Goal: Transaction & Acquisition: Book appointment/travel/reservation

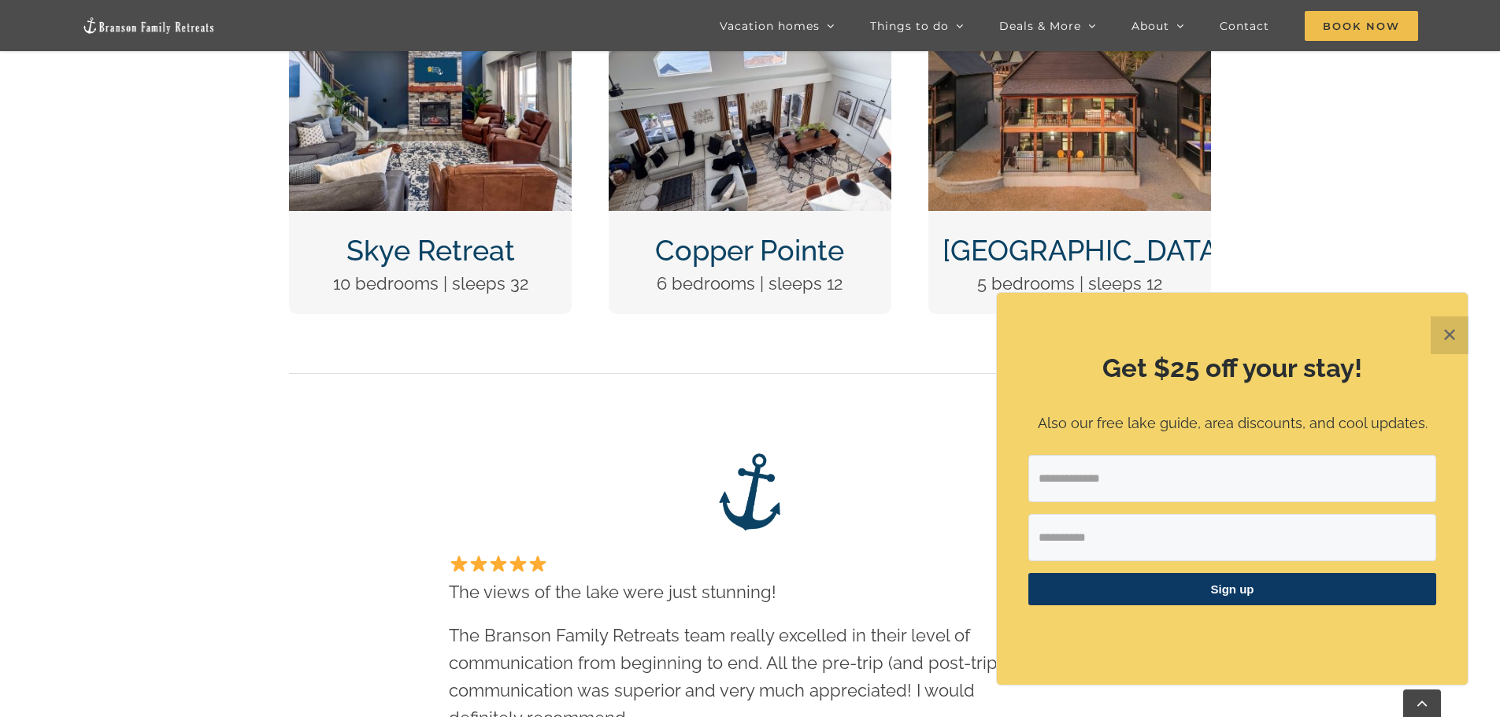
scroll to position [866, 0]
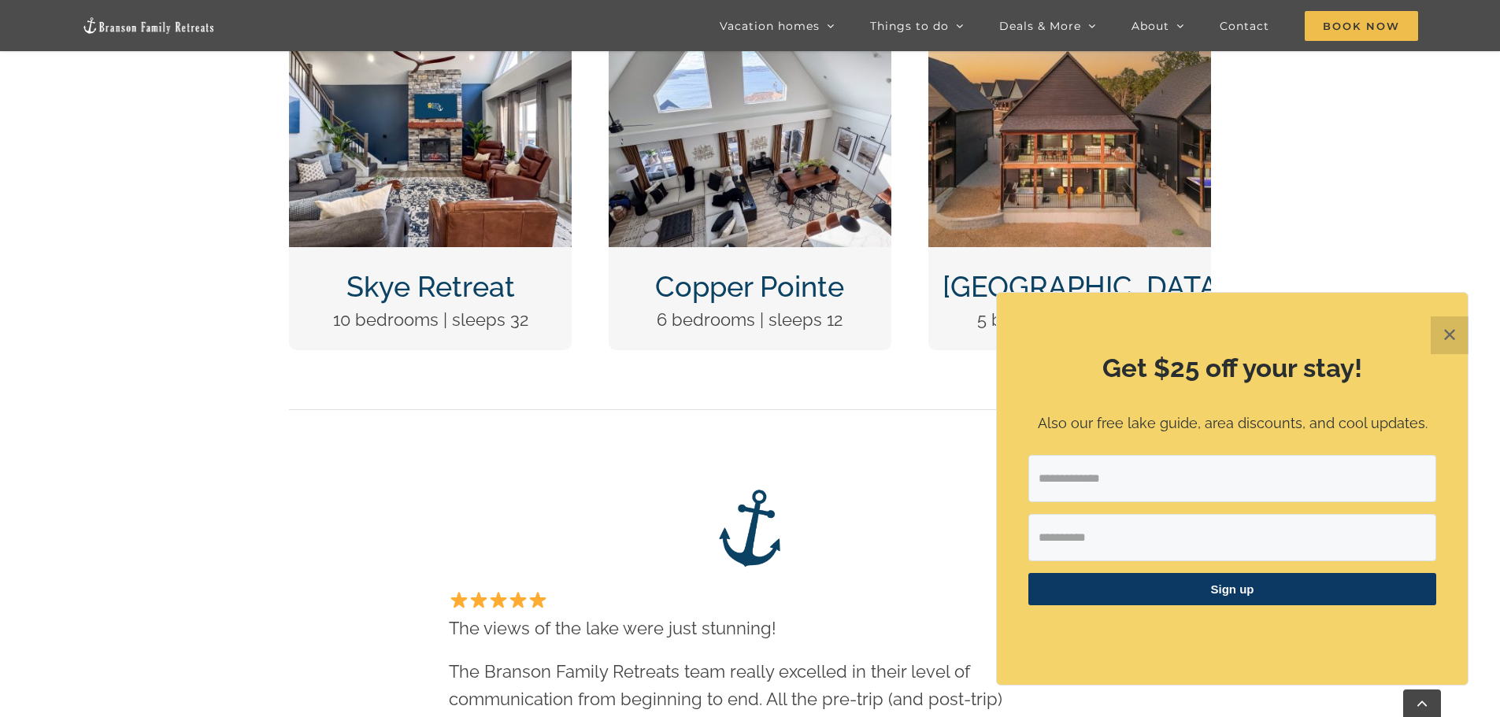
click at [744, 231] on img "Copper Pointe at Table Rock Lake-1051" at bounding box center [750, 141] width 283 height 212
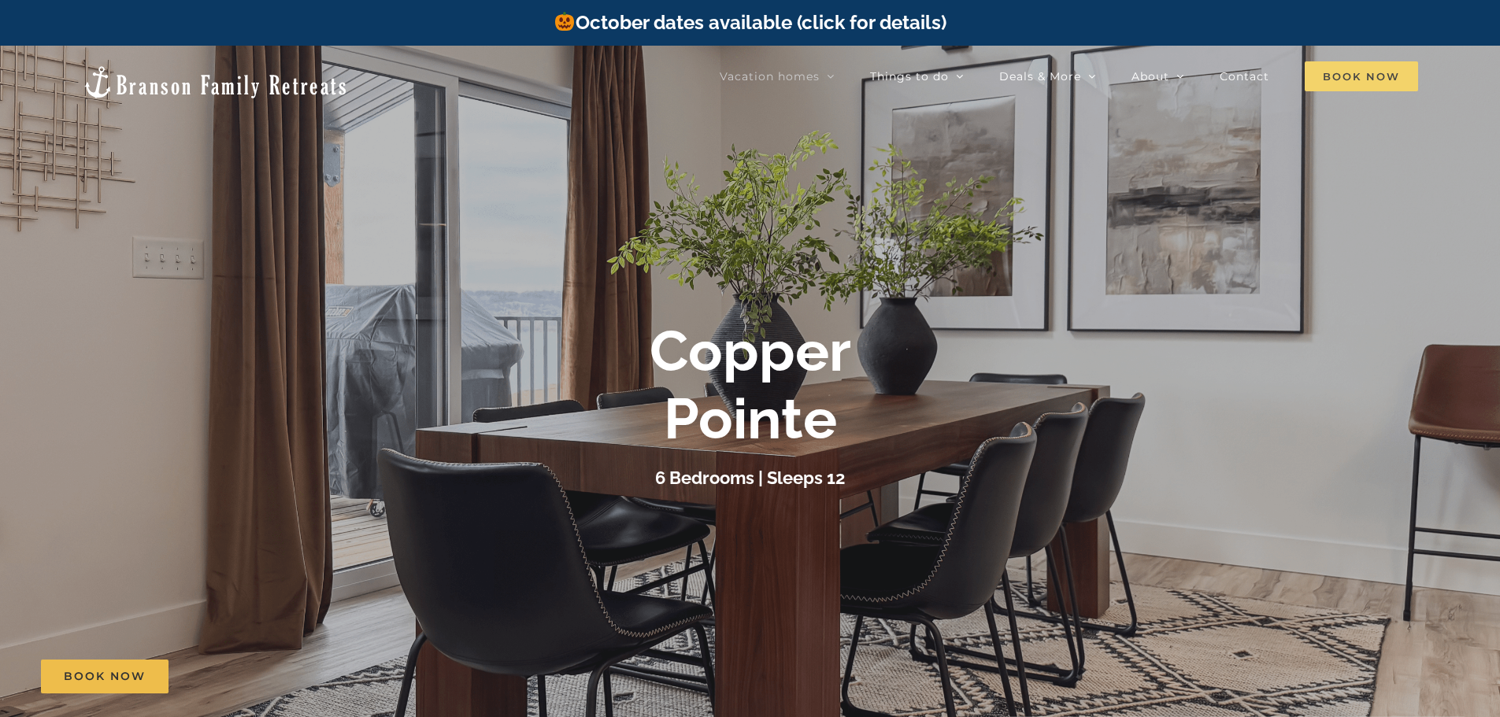
click at [1332, 71] on span "Book Now" at bounding box center [1360, 76] width 113 height 30
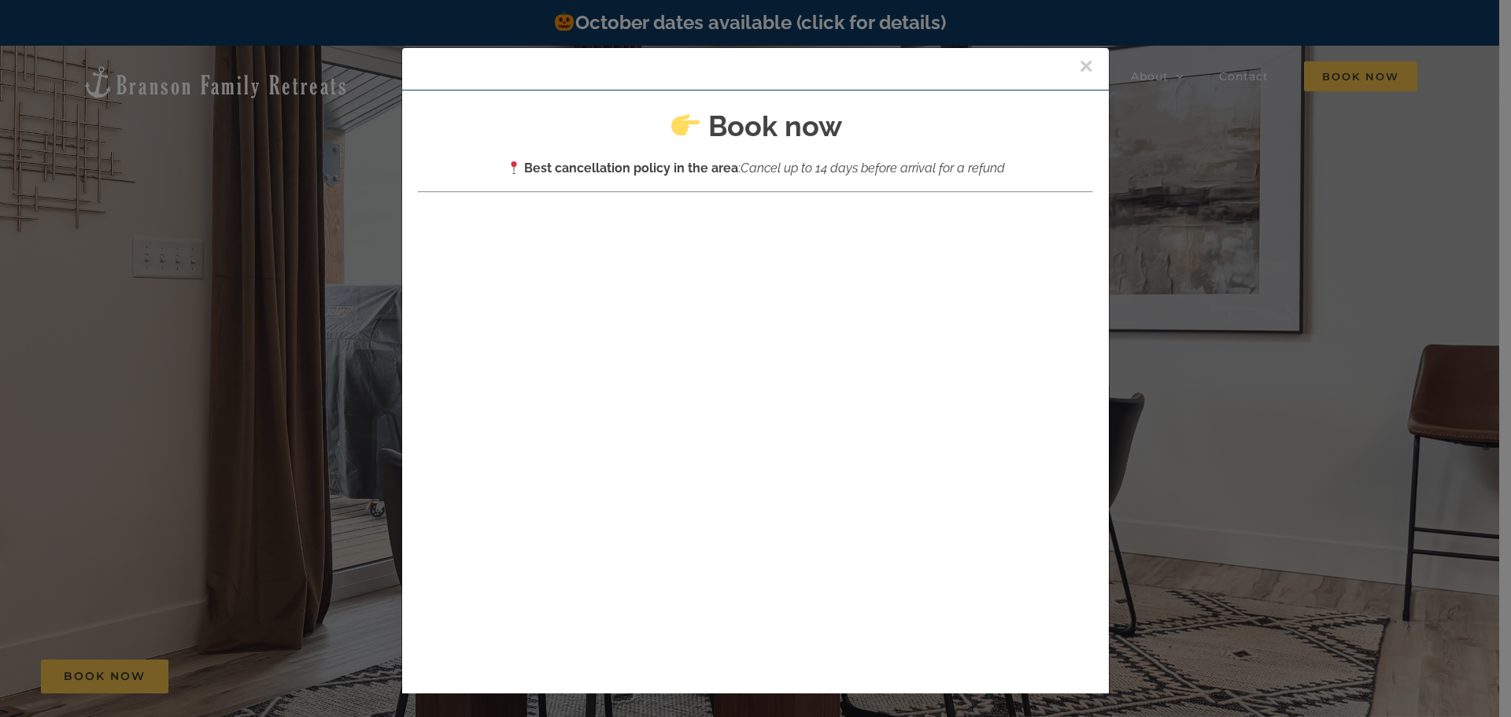
click at [1079, 62] on button "×" at bounding box center [1086, 66] width 14 height 24
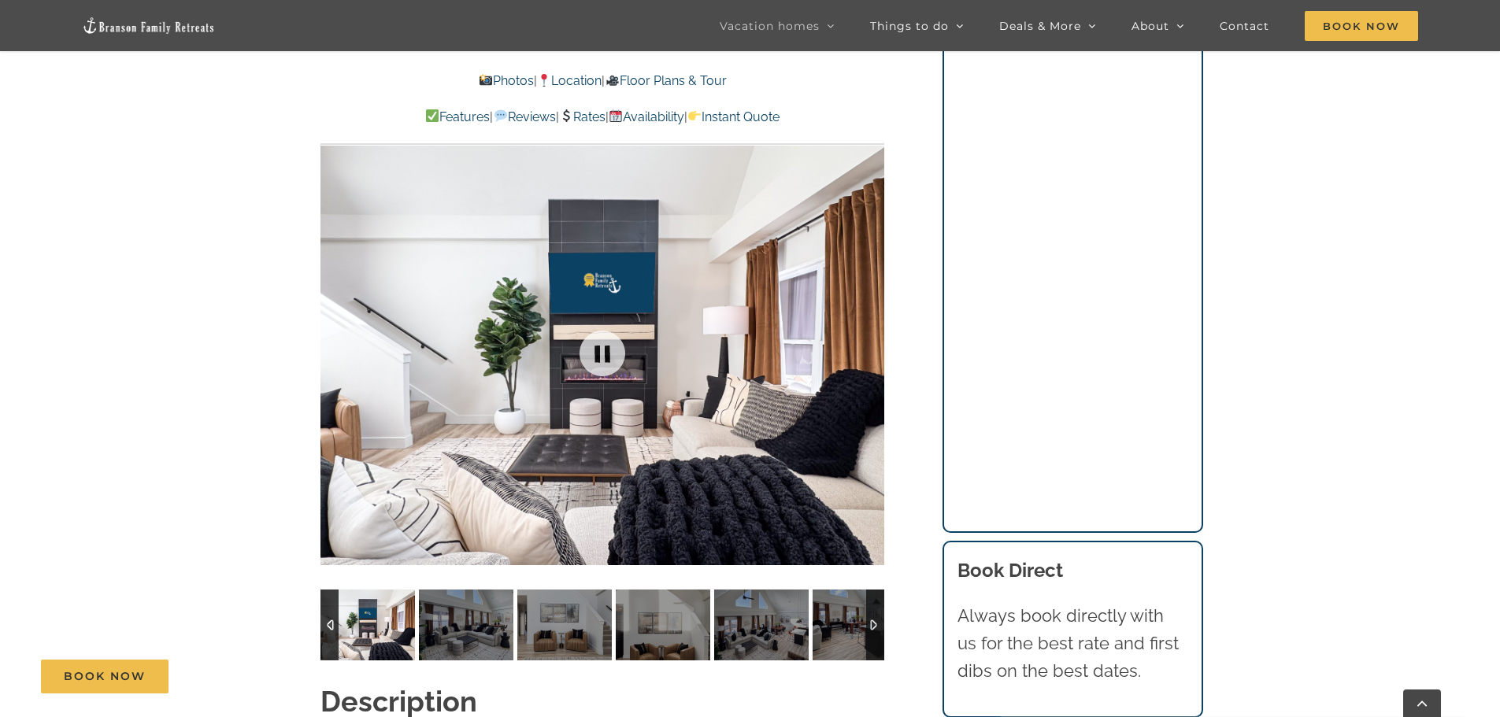
scroll to position [1260, 0]
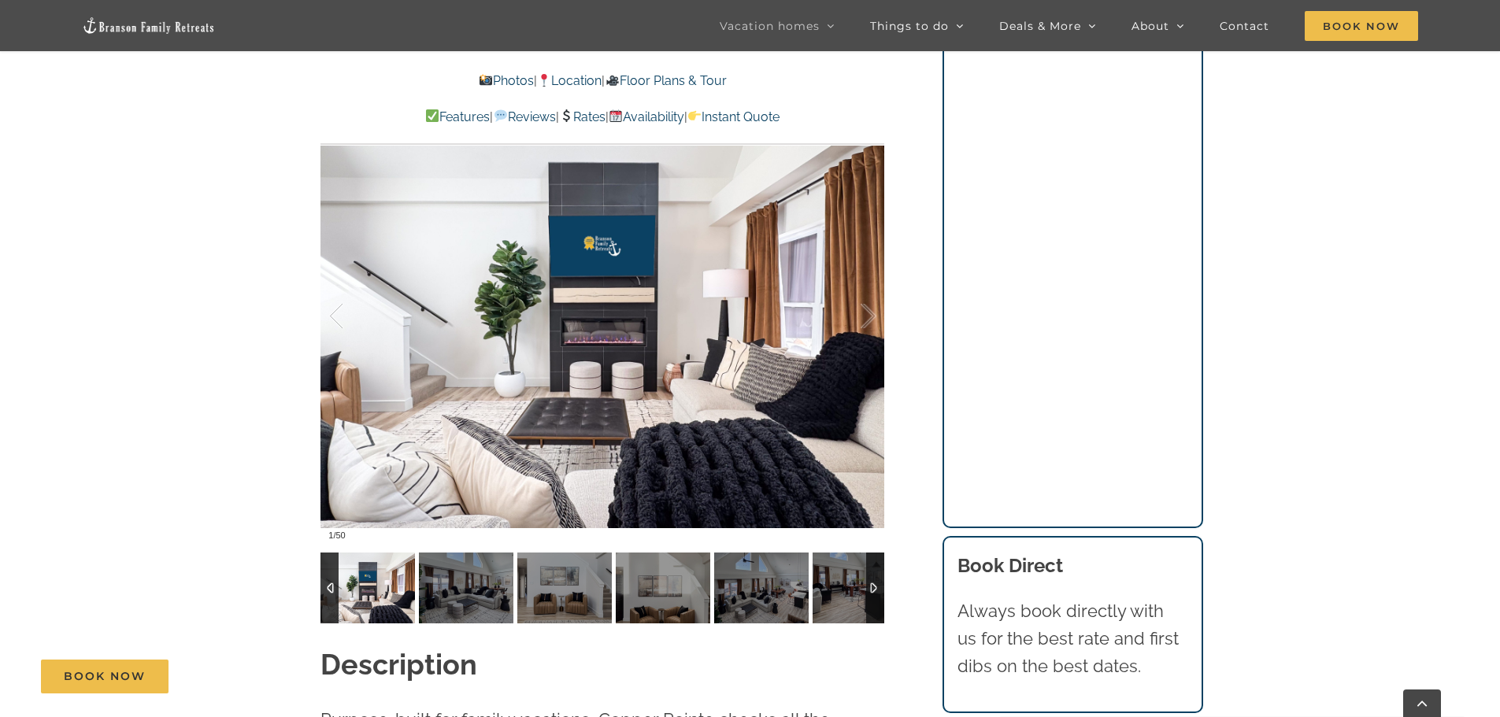
click at [498, 115] on link "Reviews" at bounding box center [524, 116] width 62 height 15
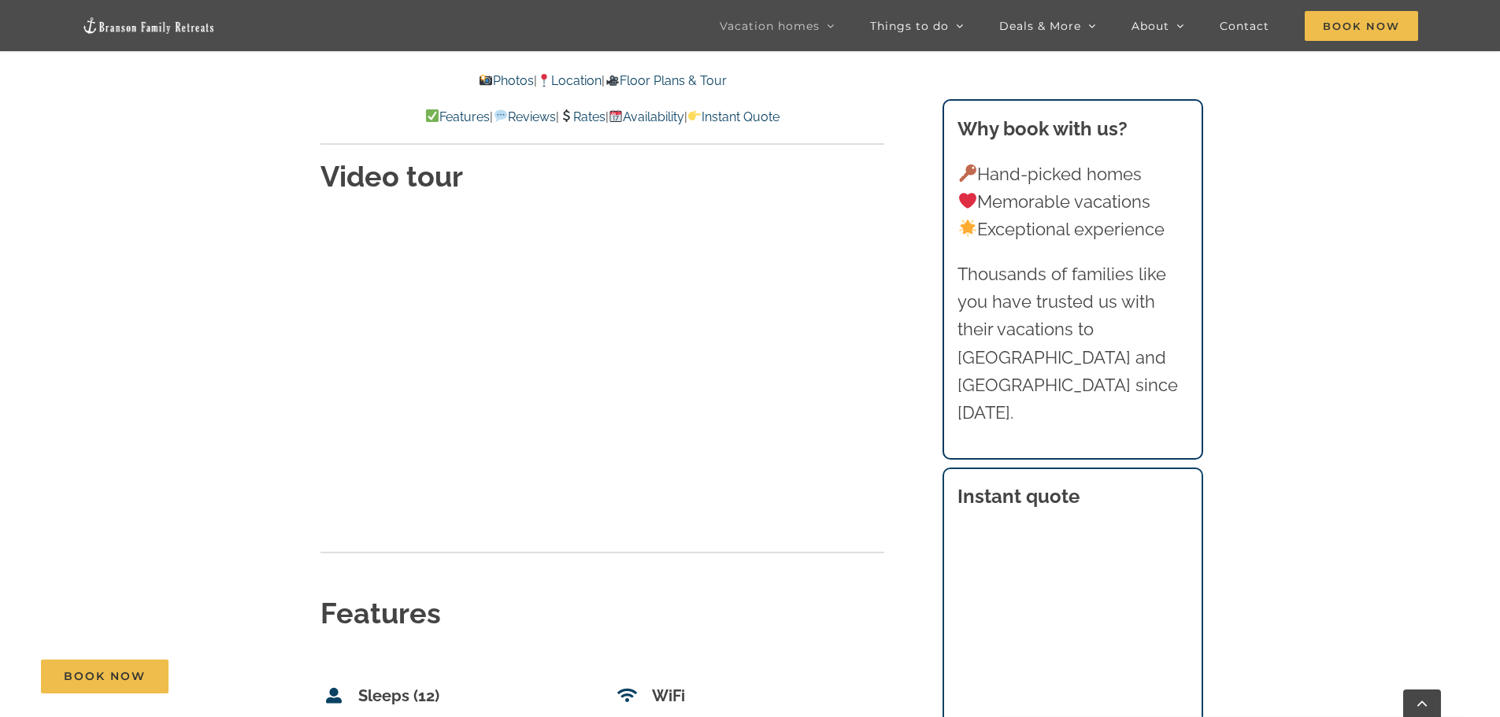
scroll to position [5469, 0]
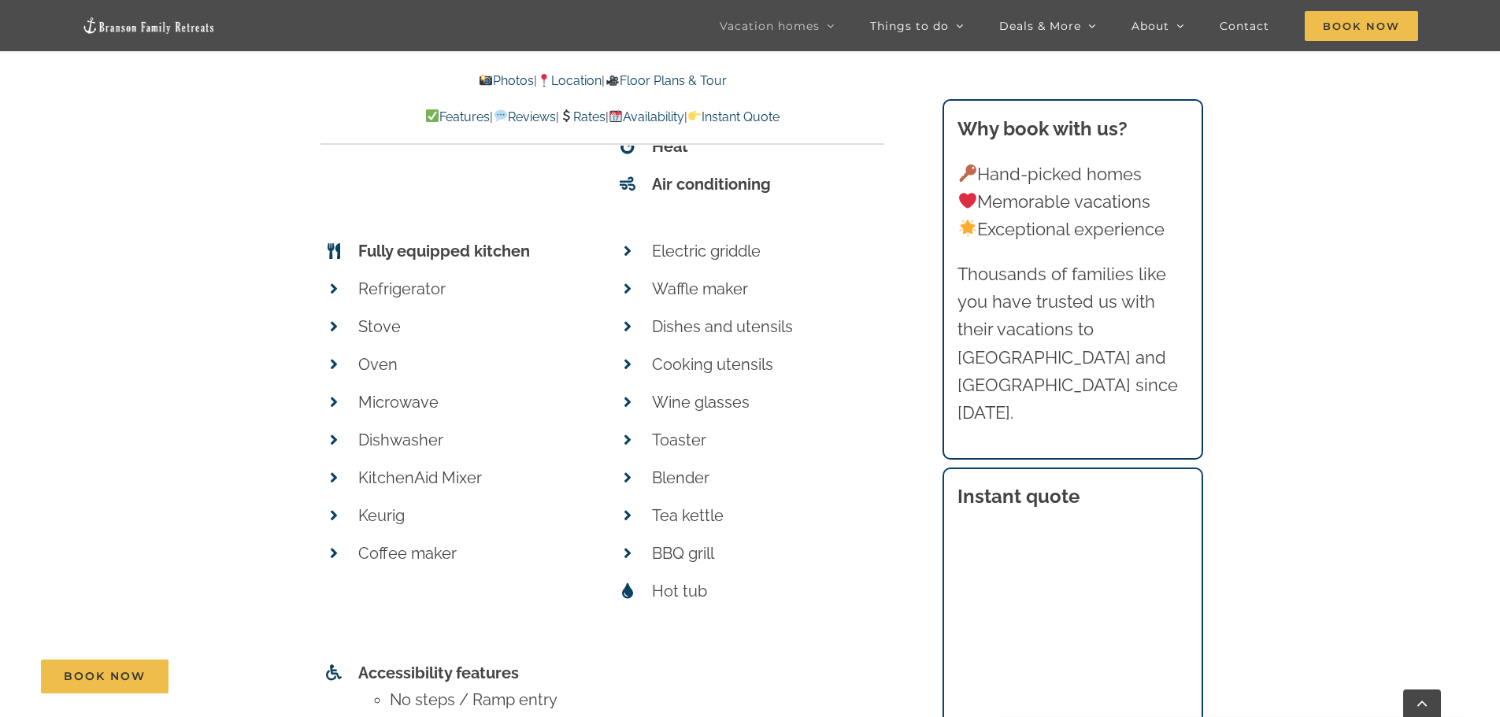
scroll to position [6137, 0]
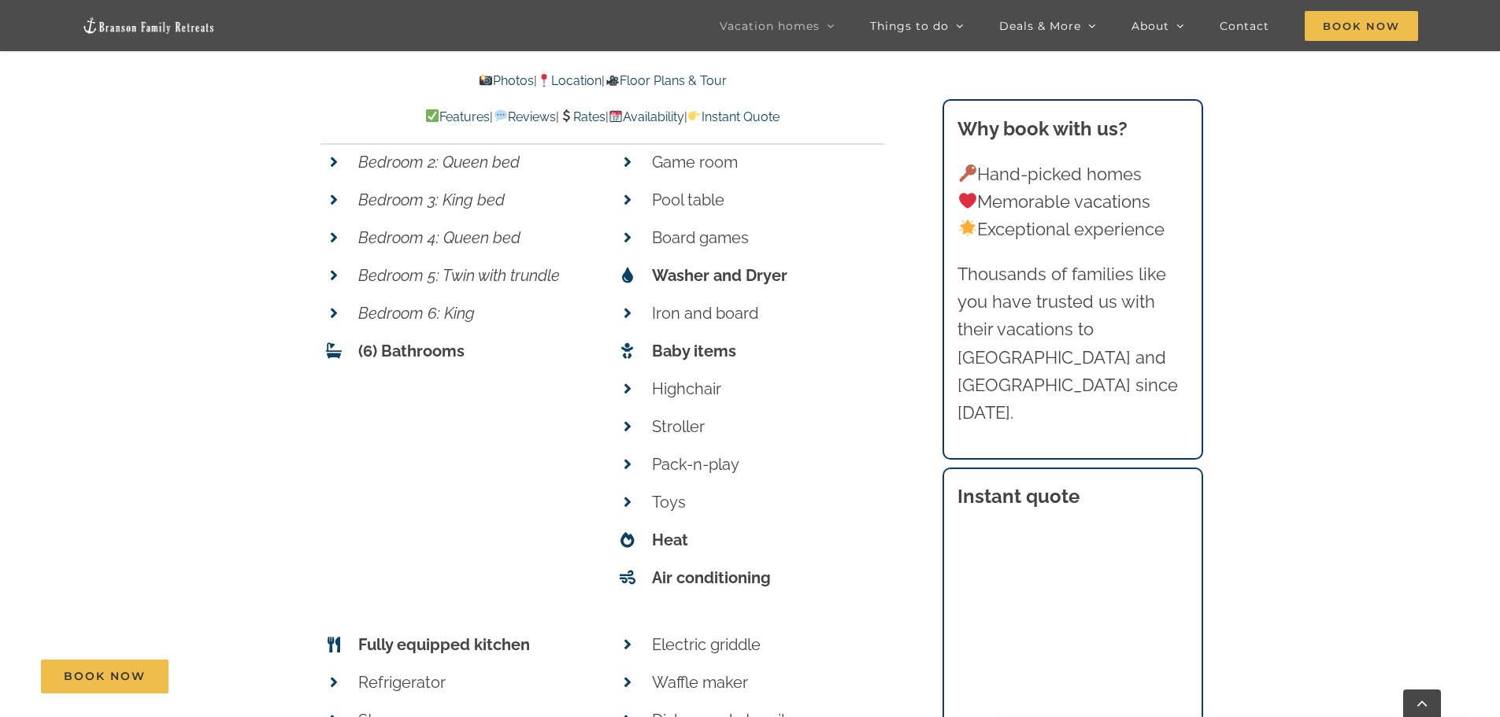
click at [575, 80] on link "Location" at bounding box center [569, 80] width 65 height 15
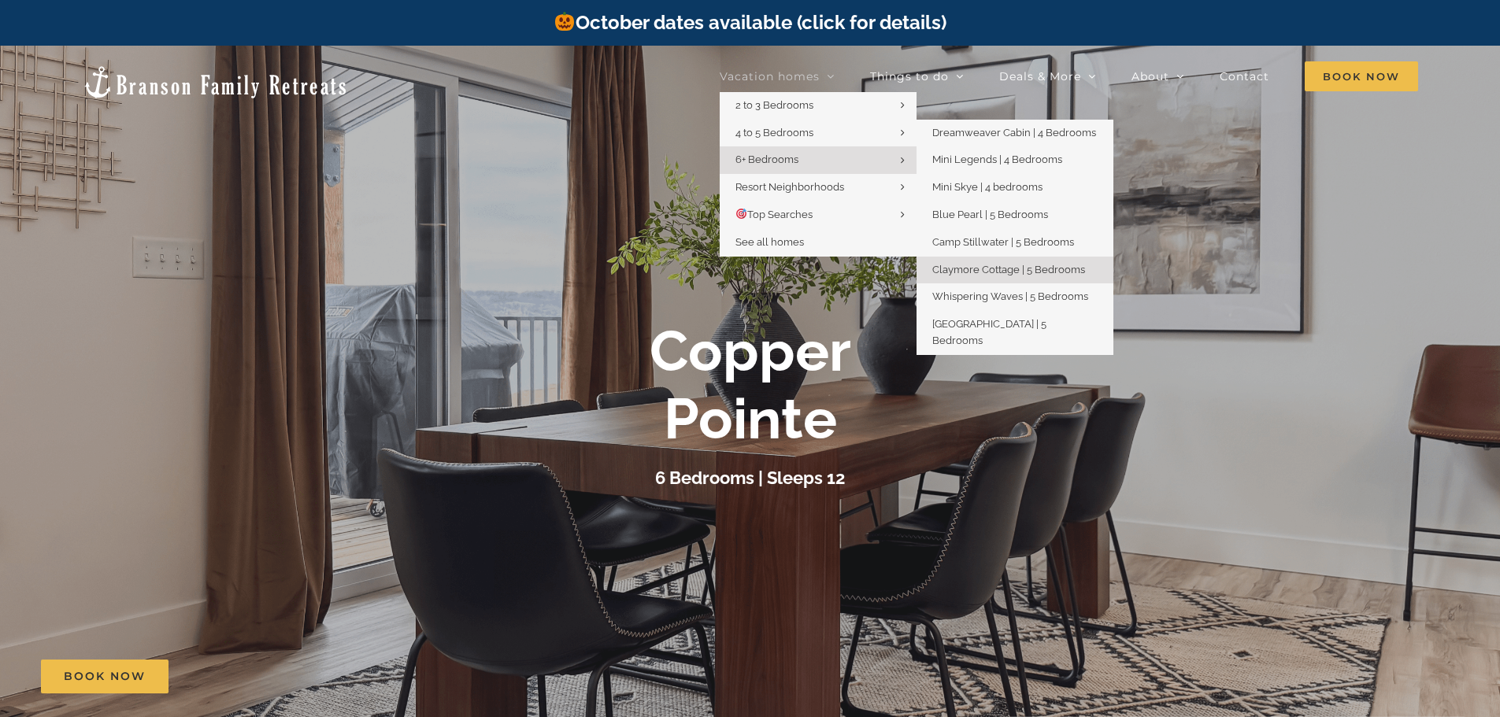
click at [989, 265] on span "Claymore Cottage | 5 Bedrooms" at bounding box center [1008, 270] width 153 height 12
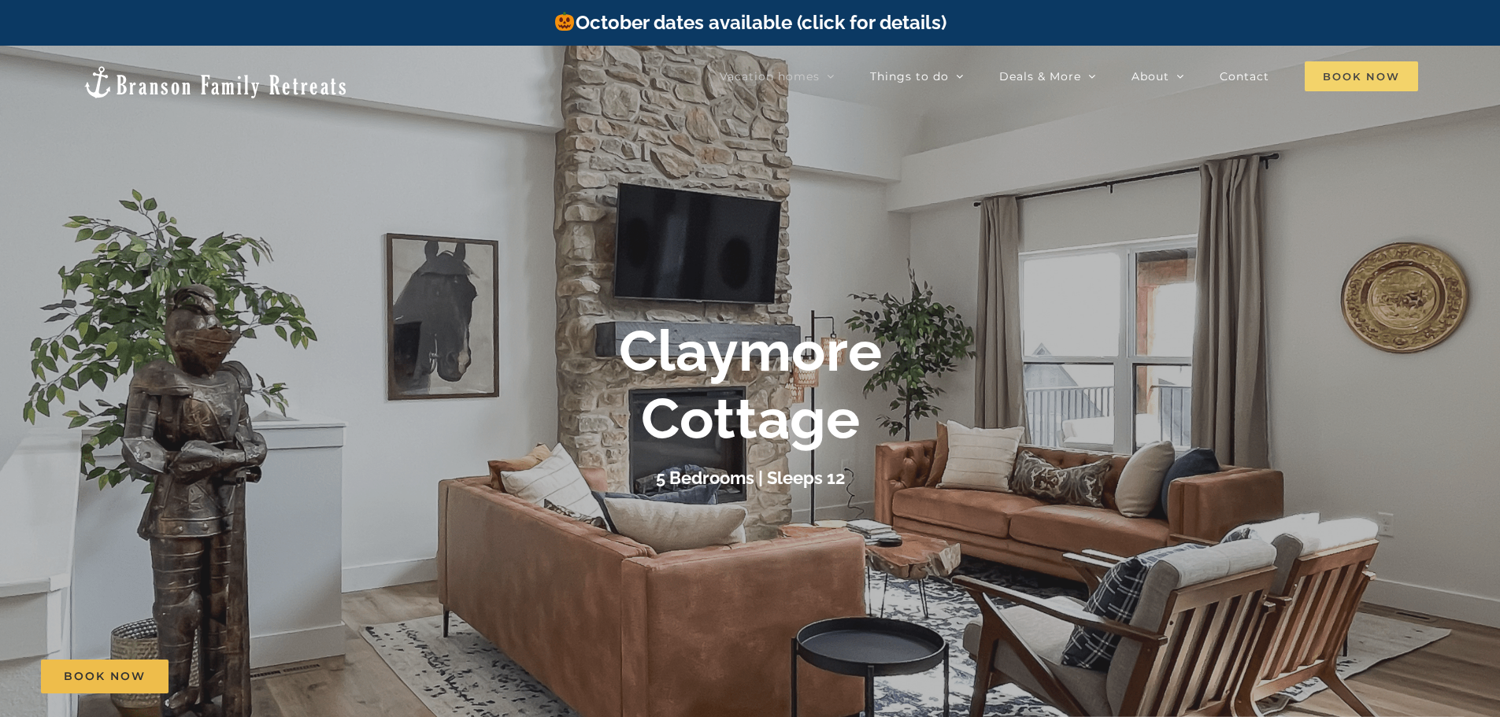
click at [1346, 75] on span "Book Now" at bounding box center [1360, 76] width 113 height 30
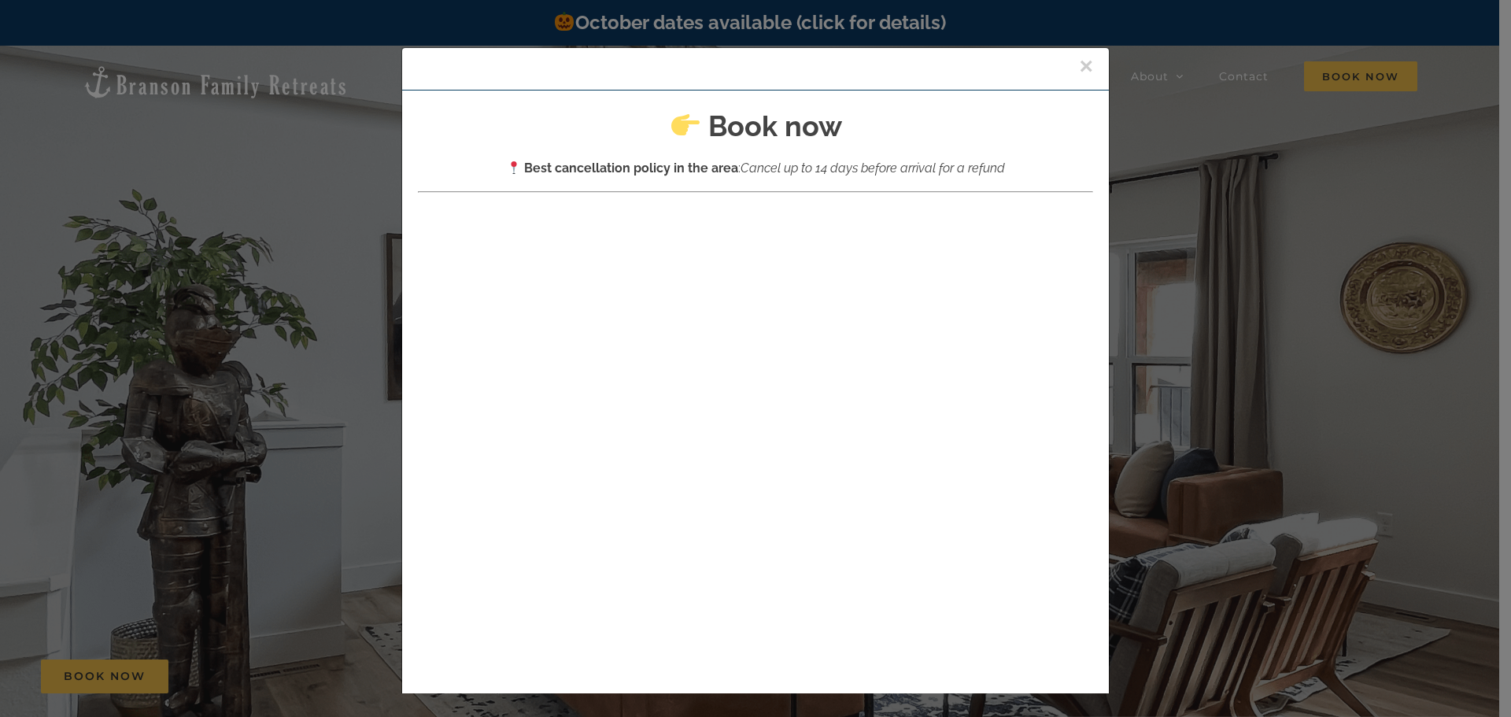
click at [1079, 60] on button "×" at bounding box center [1086, 66] width 14 height 24
